Goal: Register for event/course

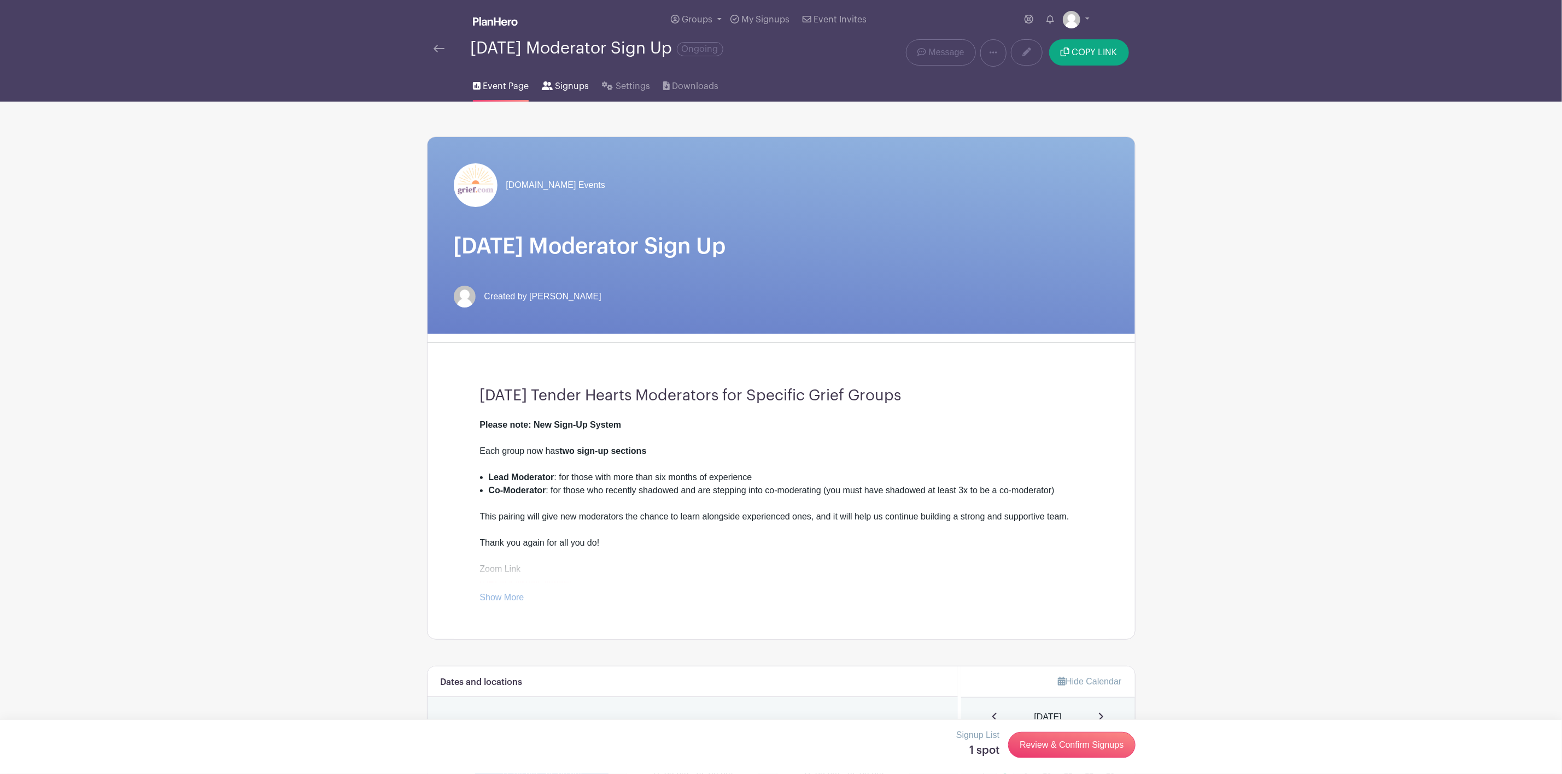
click at [567, 89] on span "Signups" at bounding box center [572, 86] width 34 height 13
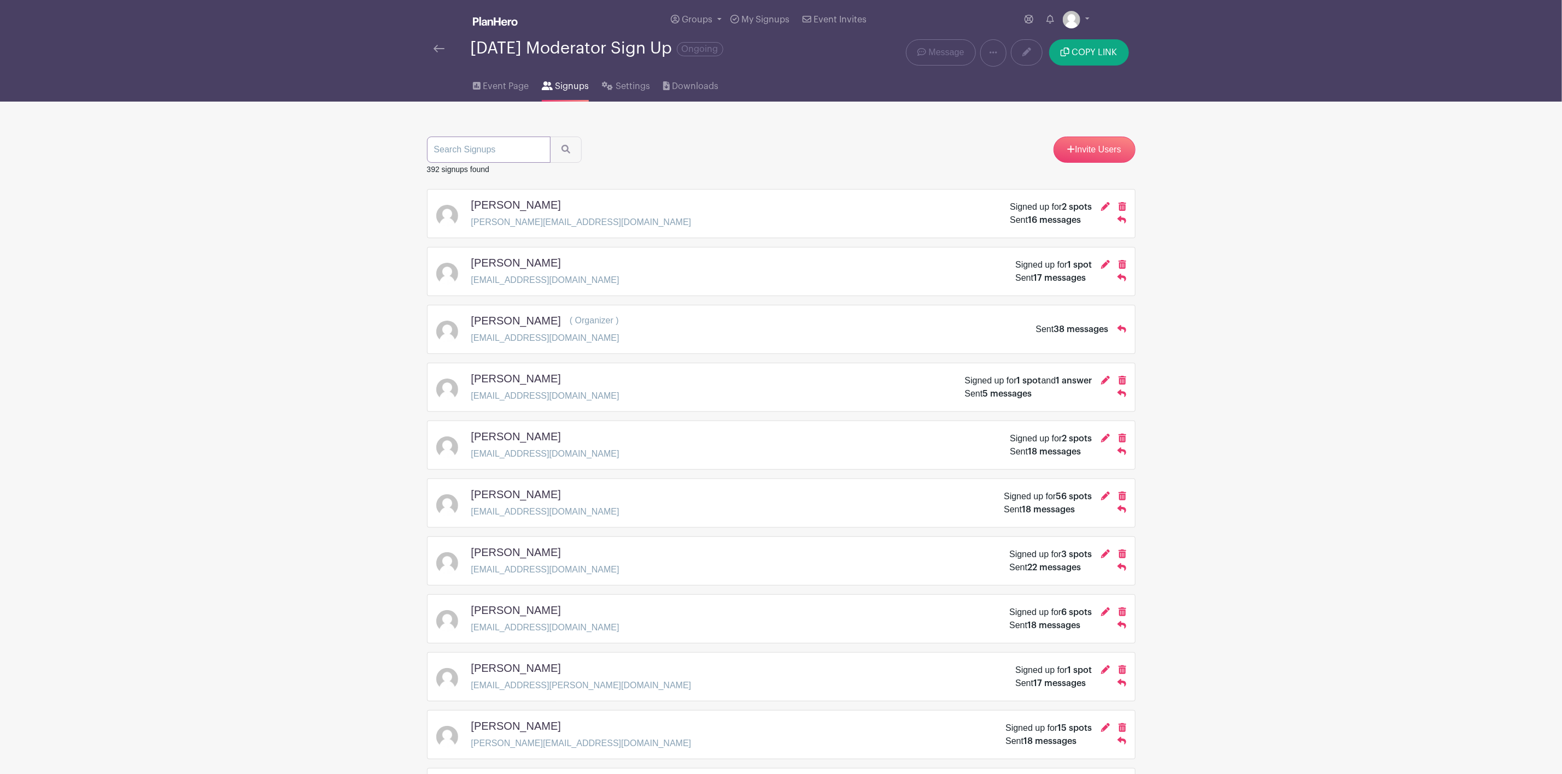
paste input "[EMAIL_ADDRESS][DOMAIN_NAME]"
type input "[EMAIL_ADDRESS][DOMAIN_NAME]"
click at [550, 137] on button "submit" at bounding box center [566, 150] width 32 height 26
